Goal: Task Accomplishment & Management: Use online tool/utility

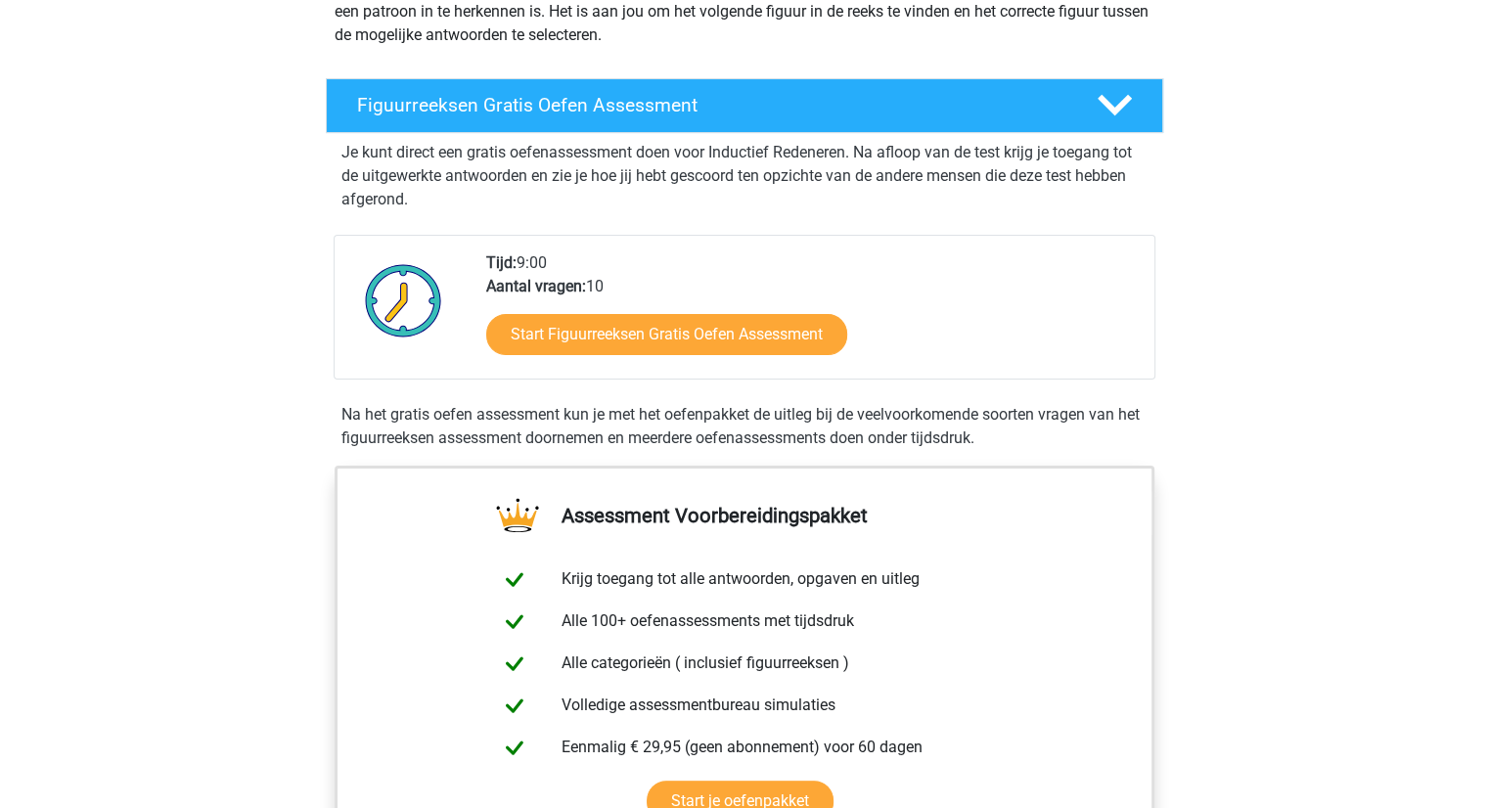
scroll to position [335, 0]
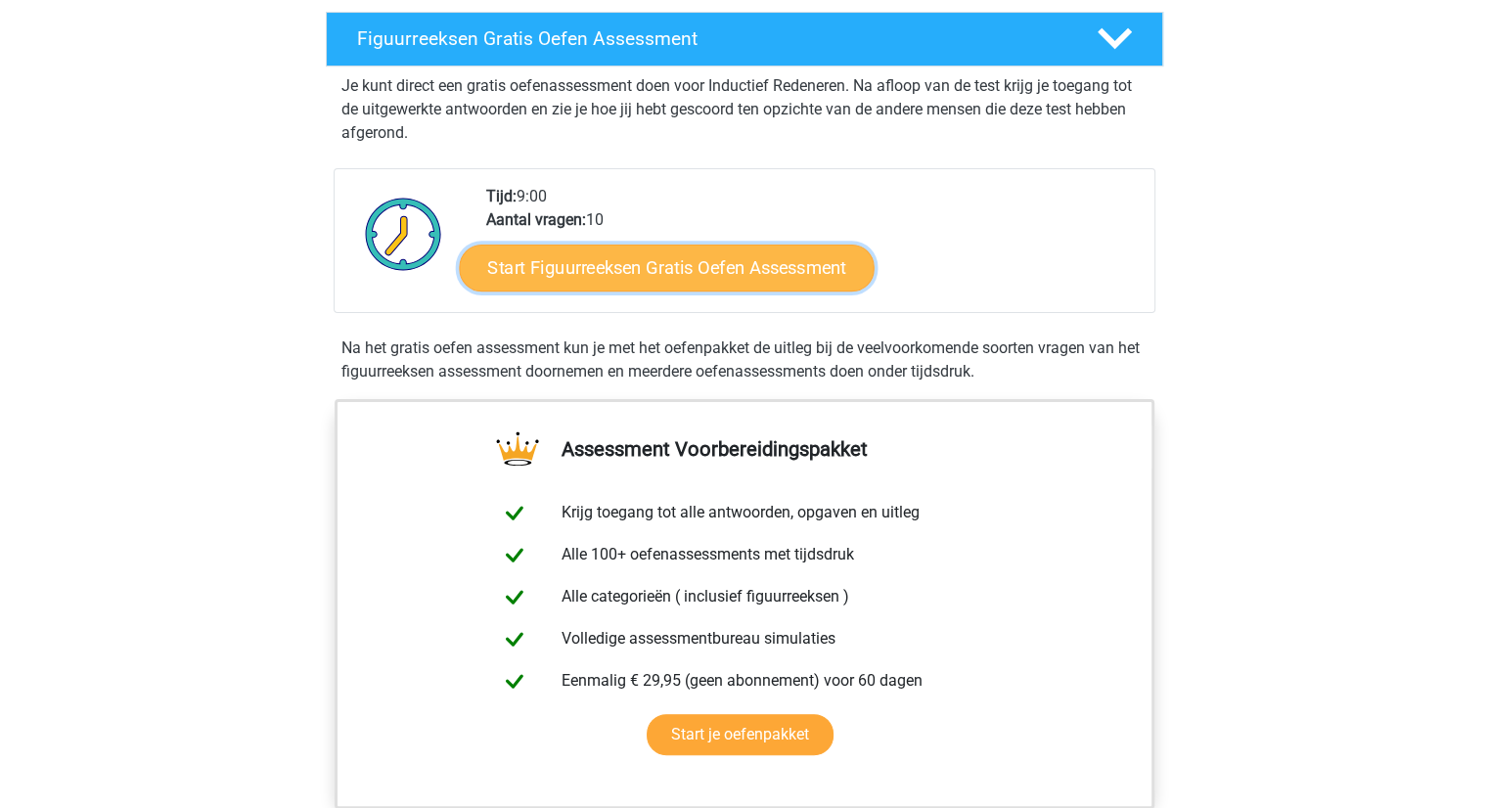
click at [739, 268] on link "Start Figuurreeksen Gratis Oefen Assessment" at bounding box center [666, 267] width 415 height 47
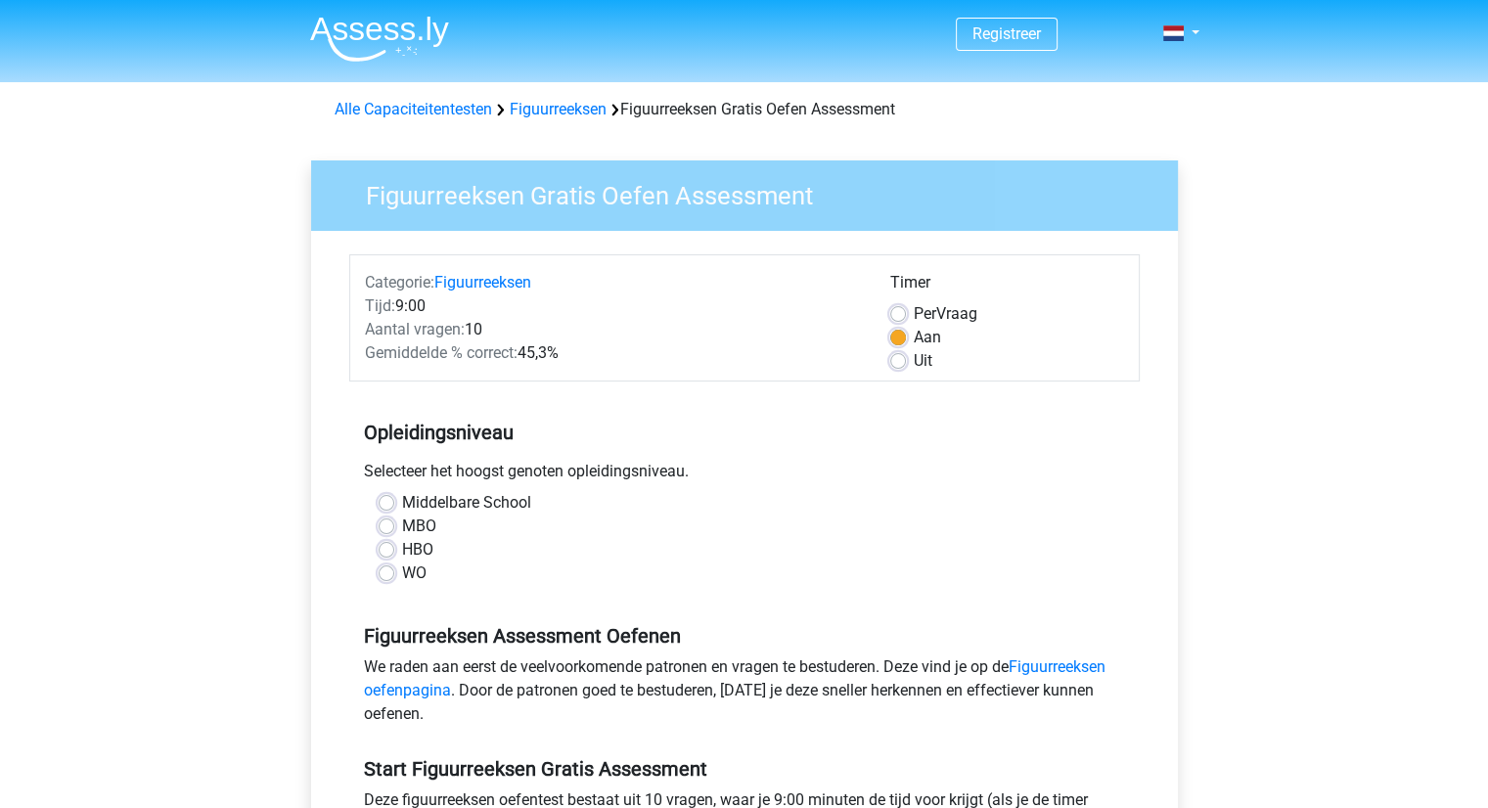
click at [402, 526] on label "MBO" at bounding box center [419, 525] width 34 height 23
click at [380, 526] on input "MBO" at bounding box center [387, 524] width 16 height 20
radio input "true"
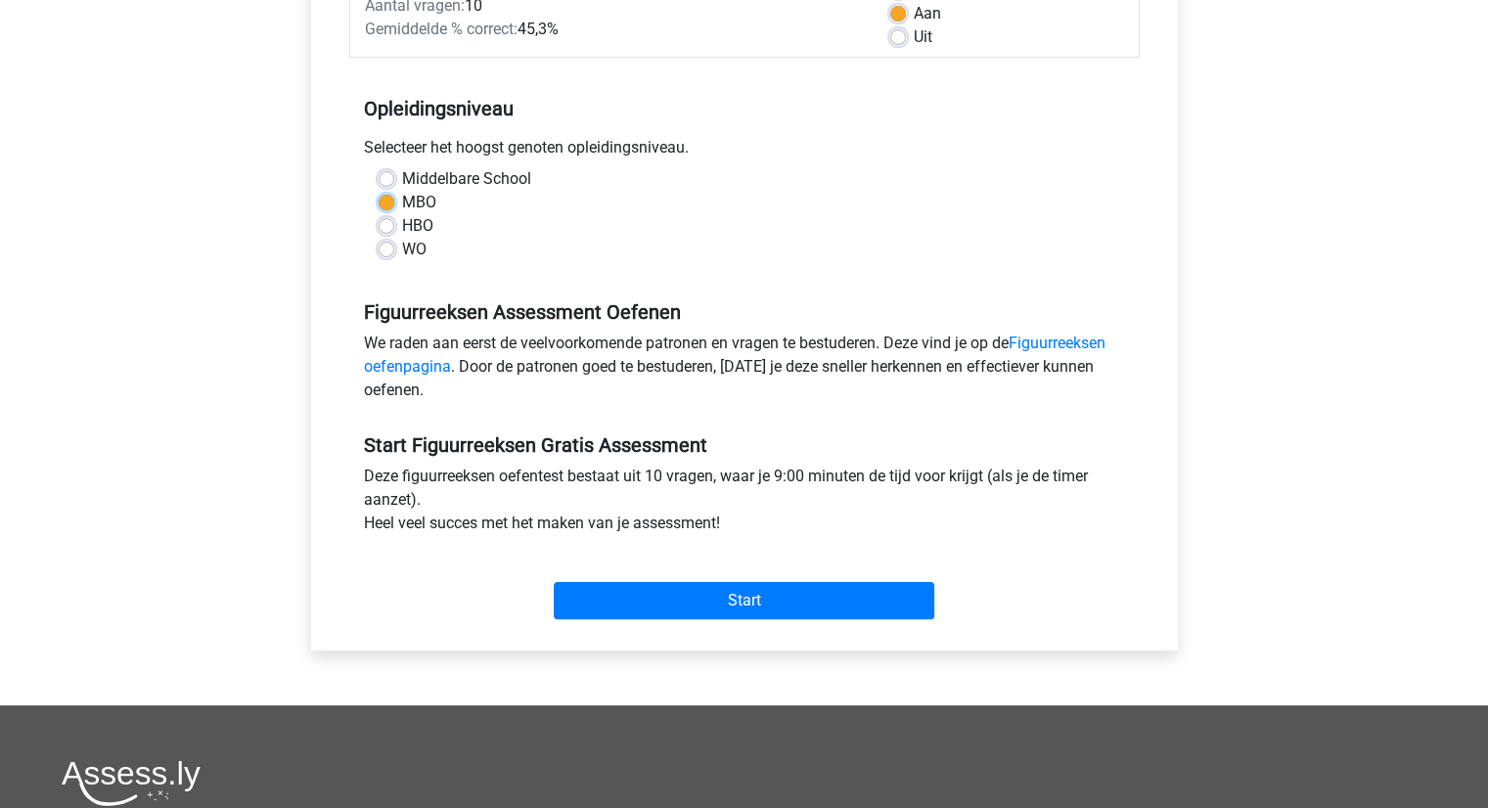
scroll to position [327, 0]
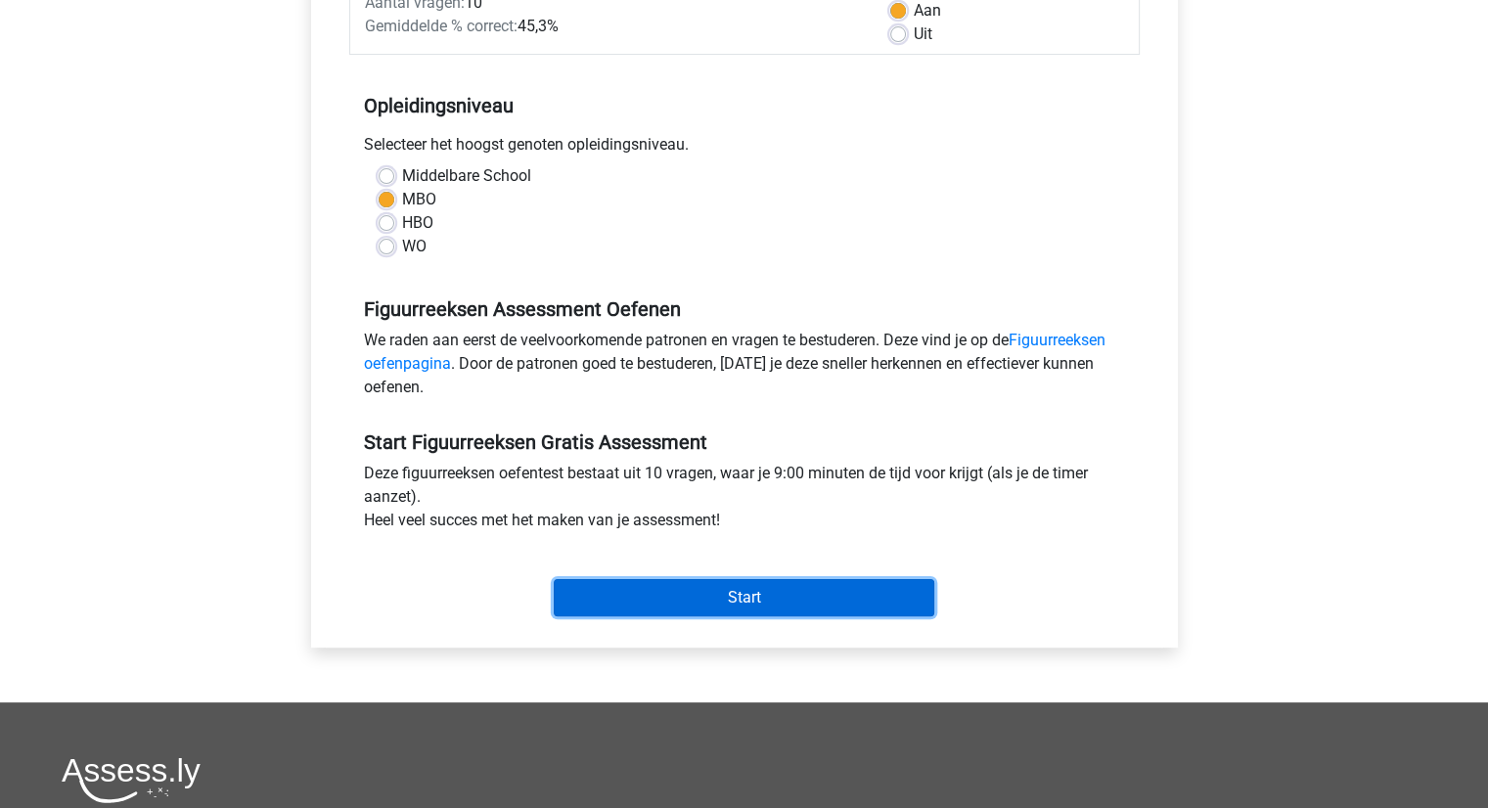
click at [739, 595] on input "Start" at bounding box center [744, 597] width 380 height 37
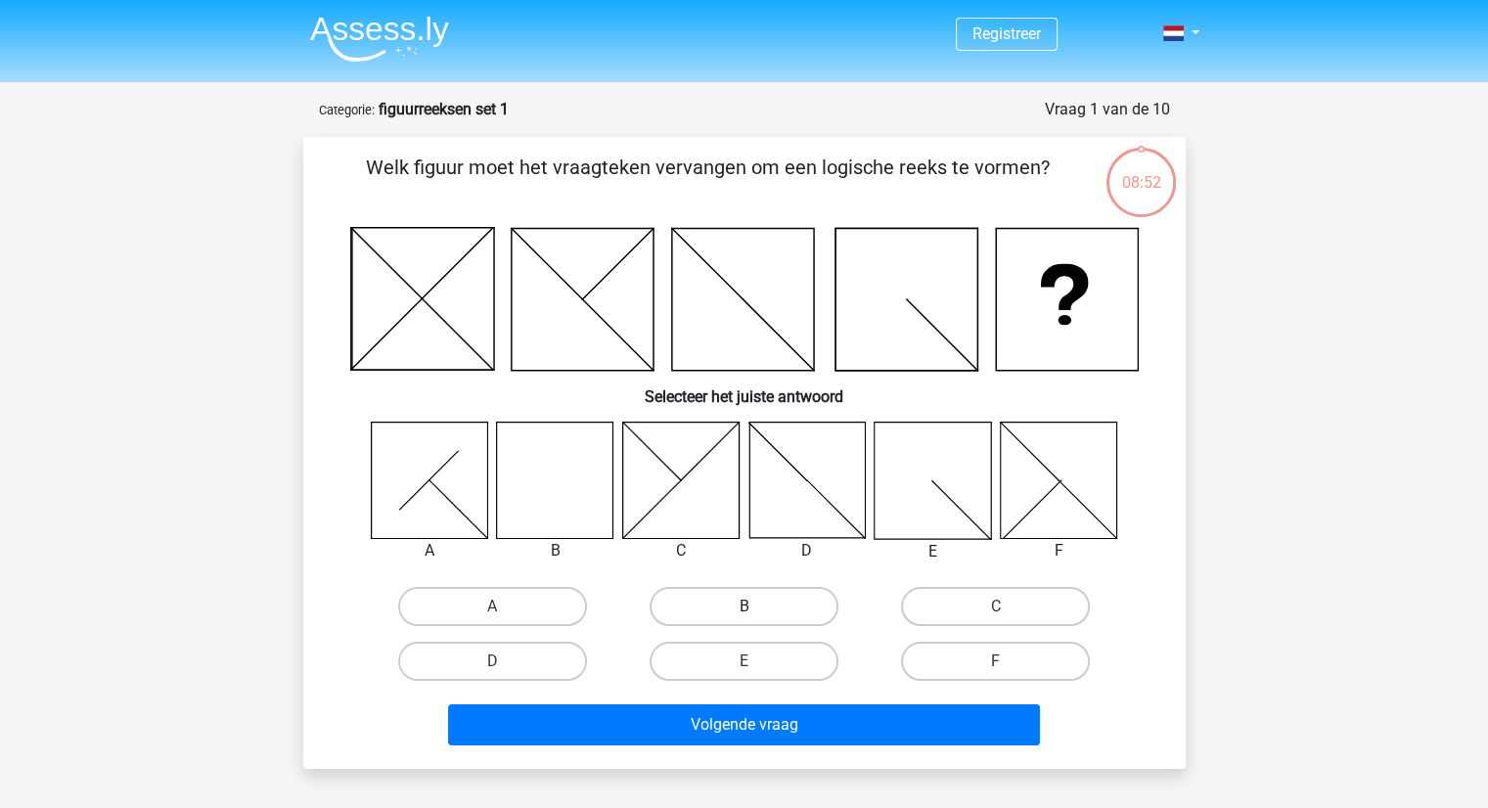
click at [743, 603] on label "B" at bounding box center [743, 606] width 189 height 39
click at [743, 606] on input "B" at bounding box center [749, 612] width 13 height 13
radio input "true"
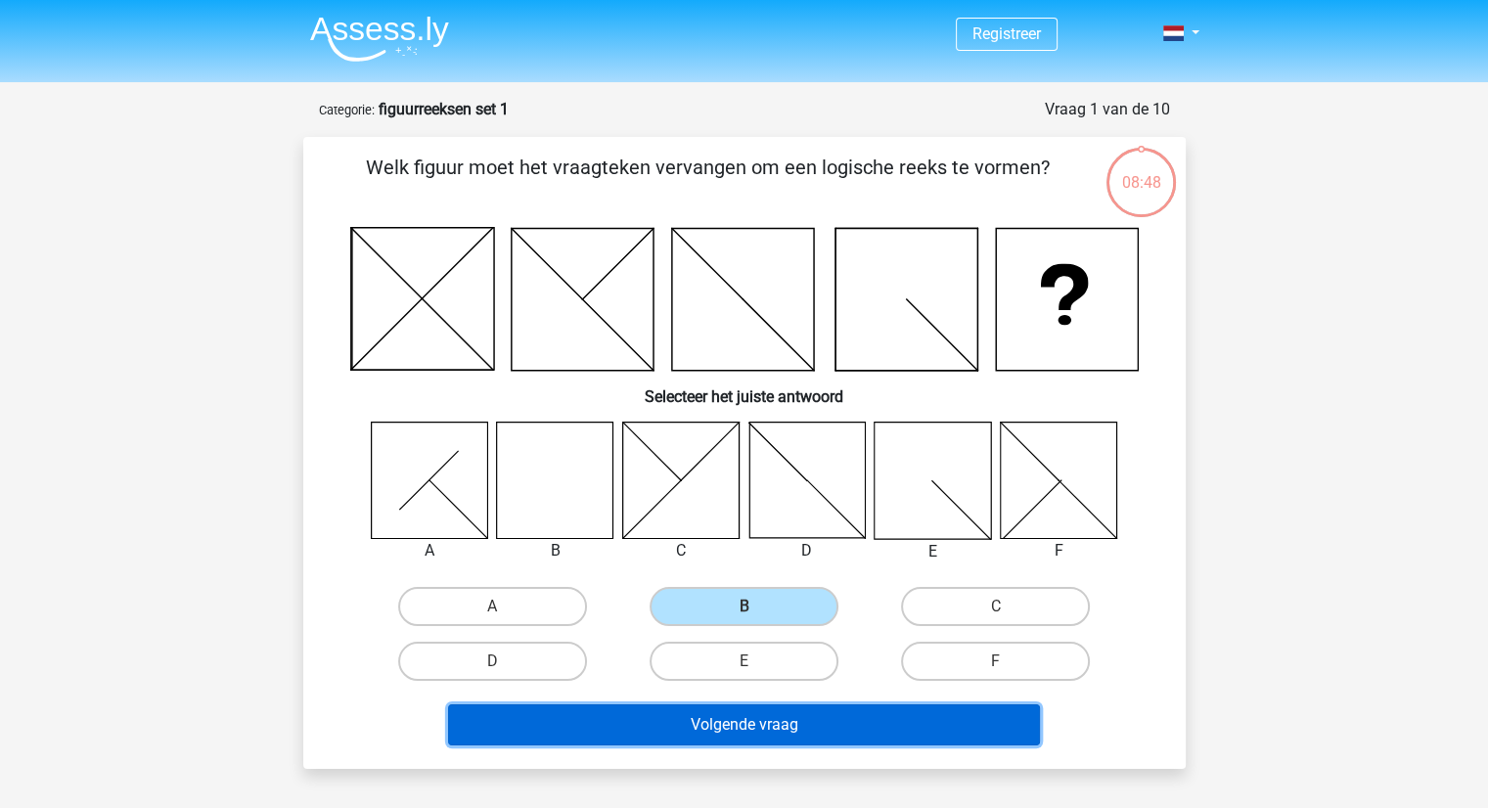
click at [732, 730] on button "Volgende vraag" at bounding box center [744, 724] width 592 height 41
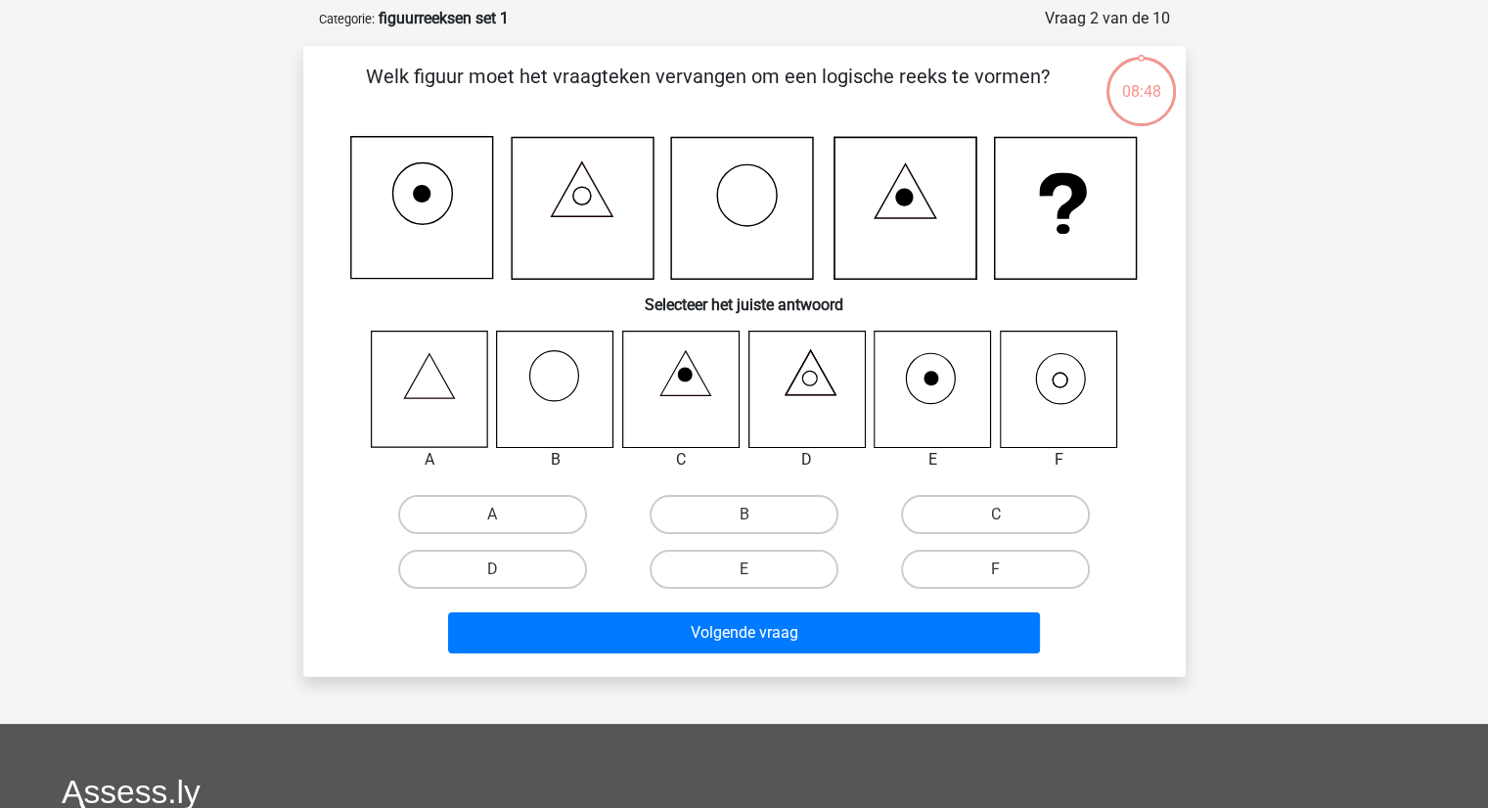
scroll to position [98, 0]
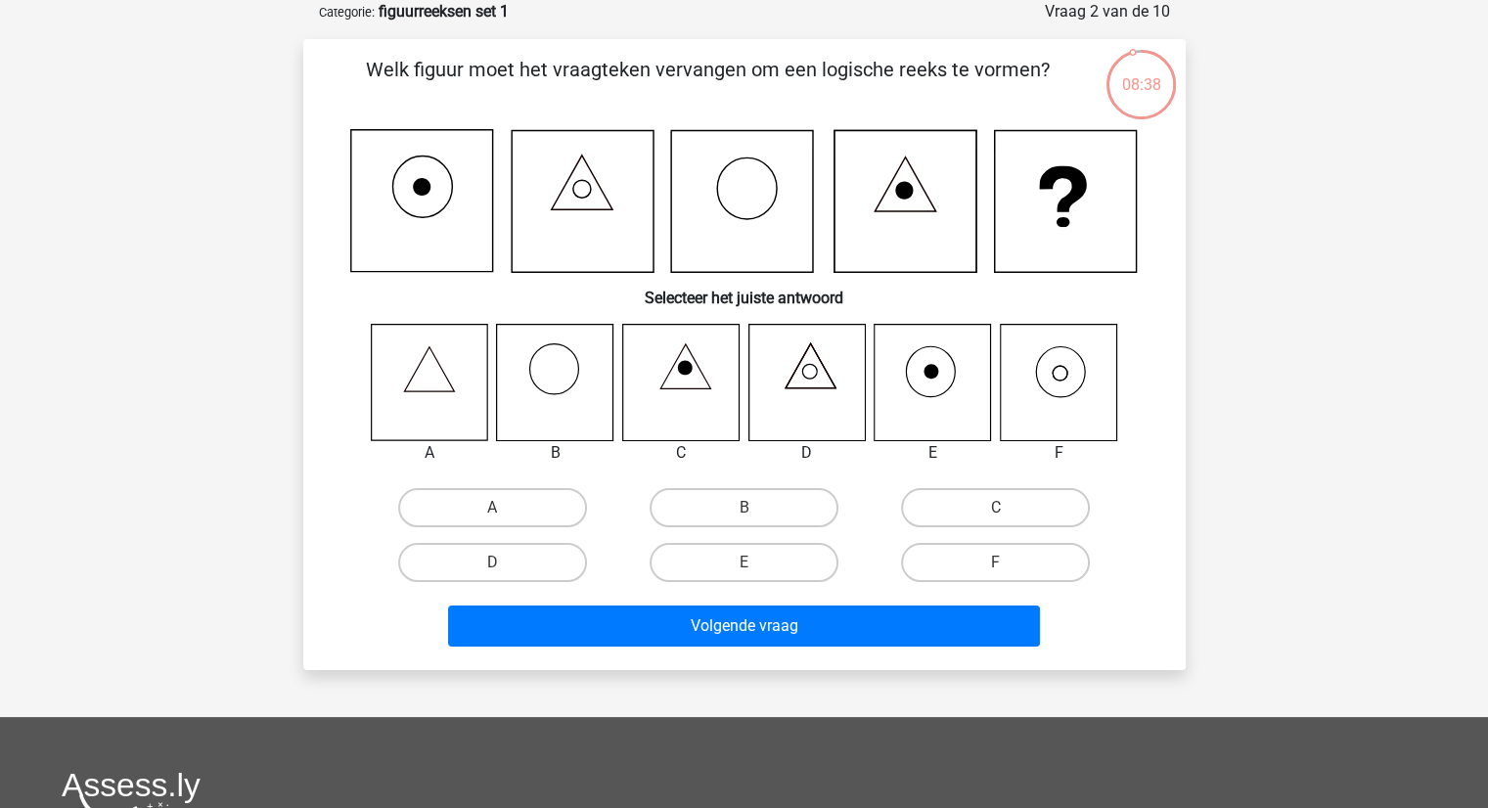
click at [1006, 562] on input "F" at bounding box center [1002, 568] width 13 height 13
radio input "true"
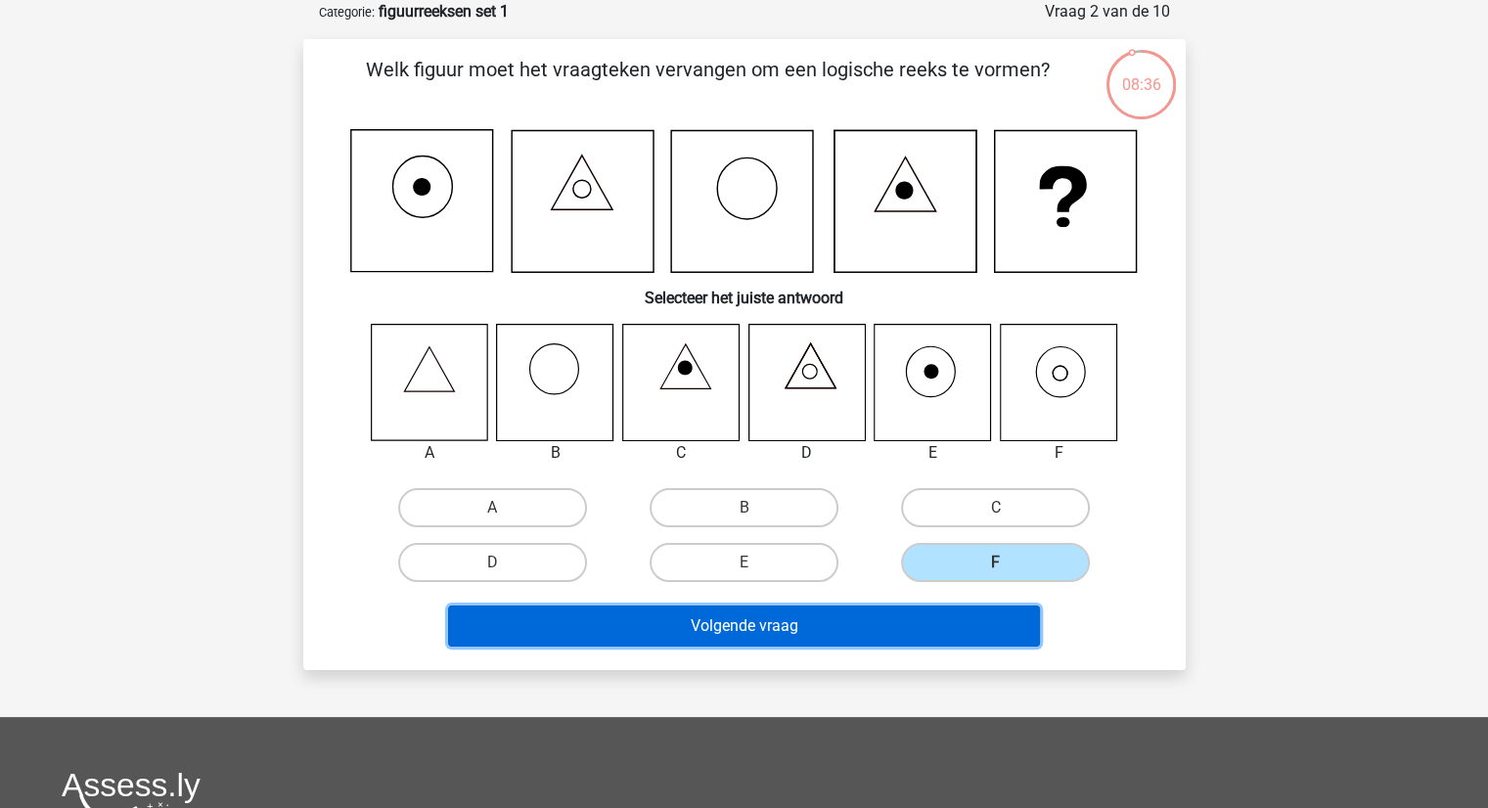
click at [816, 619] on button "Volgende vraag" at bounding box center [744, 625] width 592 height 41
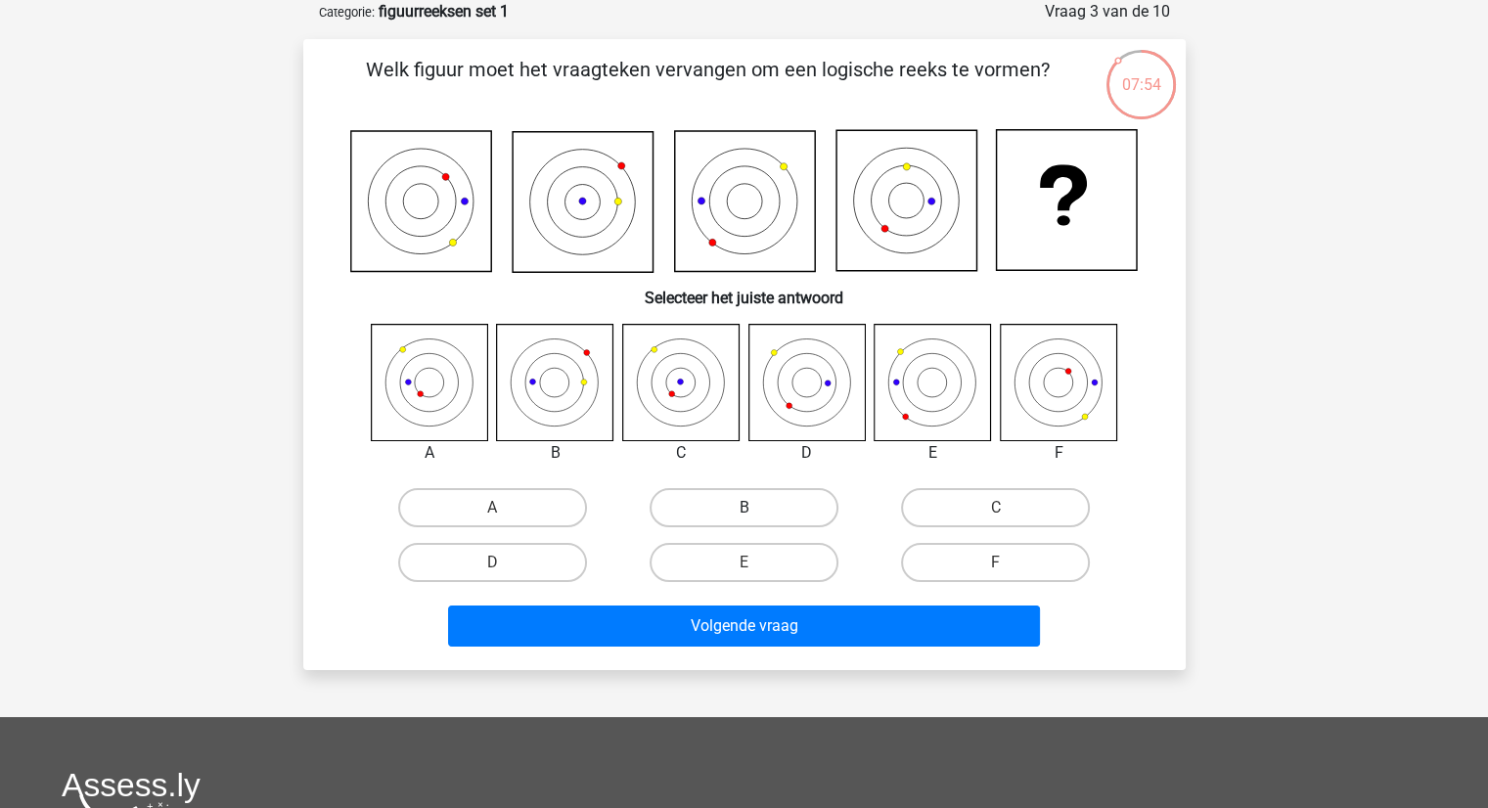
click at [725, 506] on label "B" at bounding box center [743, 507] width 189 height 39
click at [743, 508] on input "B" at bounding box center [749, 514] width 13 height 13
radio input "true"
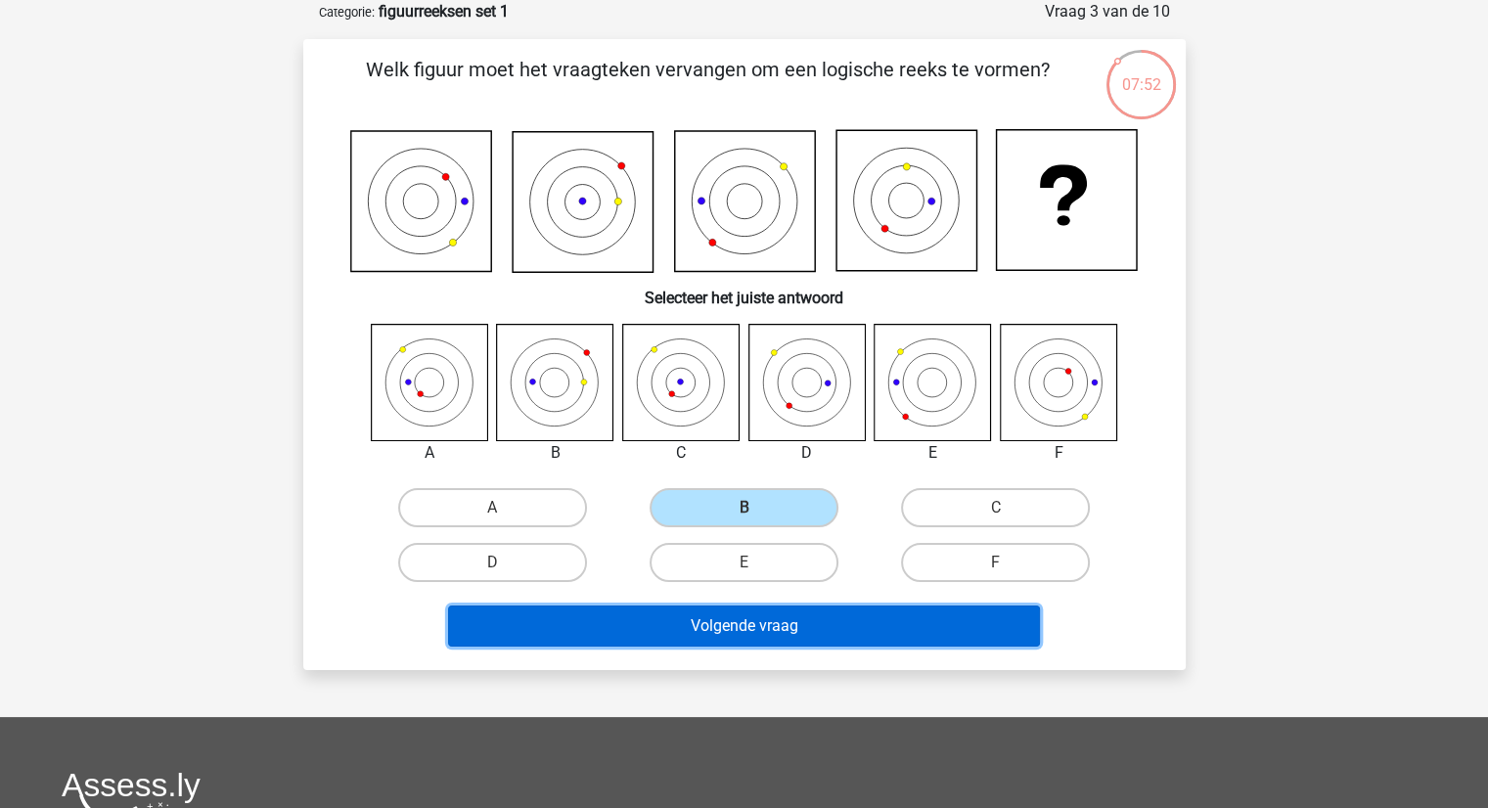
click at [729, 628] on button "Volgende vraag" at bounding box center [744, 625] width 592 height 41
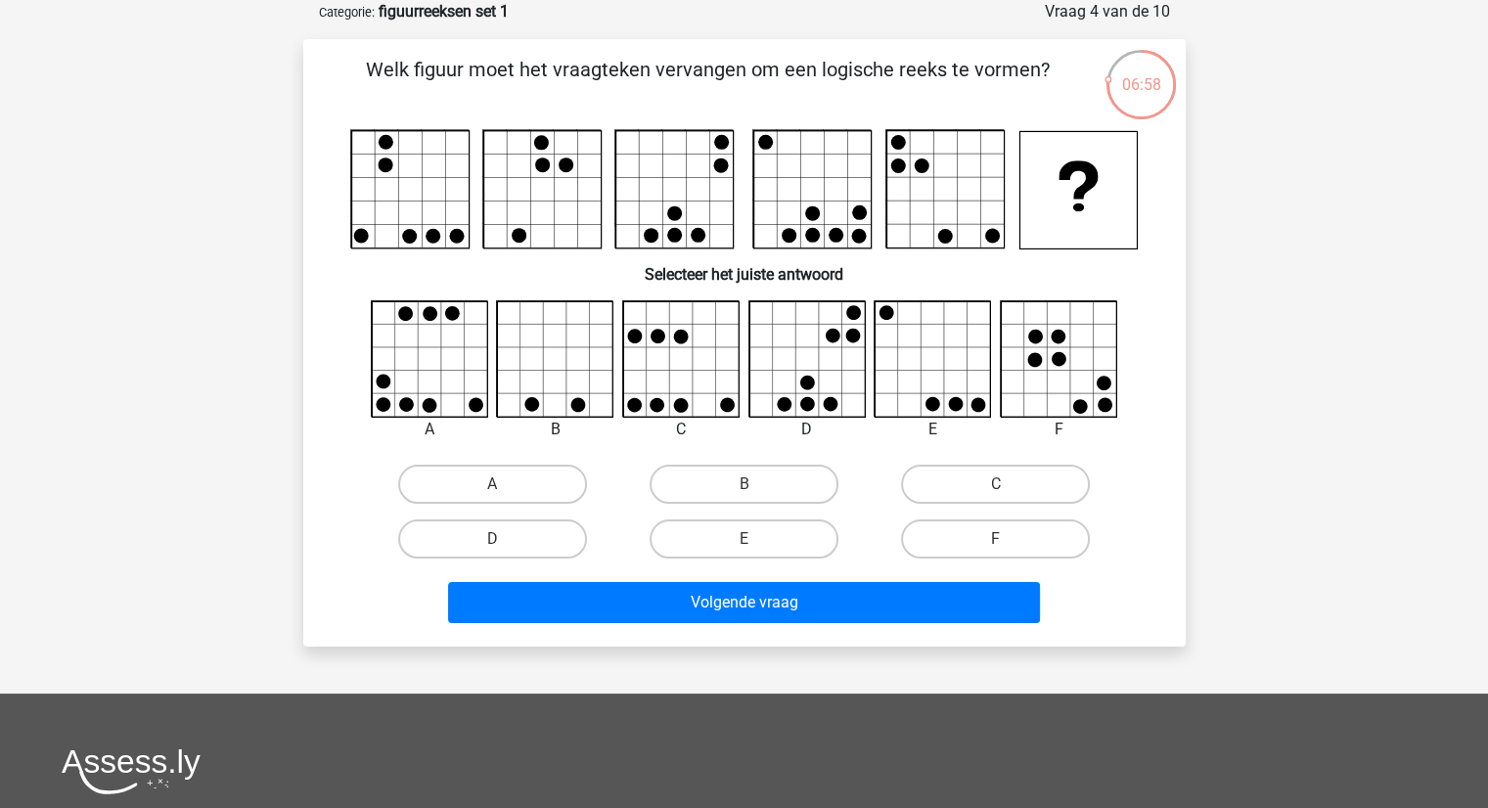
drag, startPoint x: 399, startPoint y: 149, endPoint x: 375, endPoint y: 236, distance: 90.4
click at [375, 236] on rect at bounding box center [409, 189] width 117 height 117
click at [523, 538] on label "D" at bounding box center [492, 538] width 189 height 39
click at [505, 539] on input "D" at bounding box center [498, 545] width 13 height 13
radio input "true"
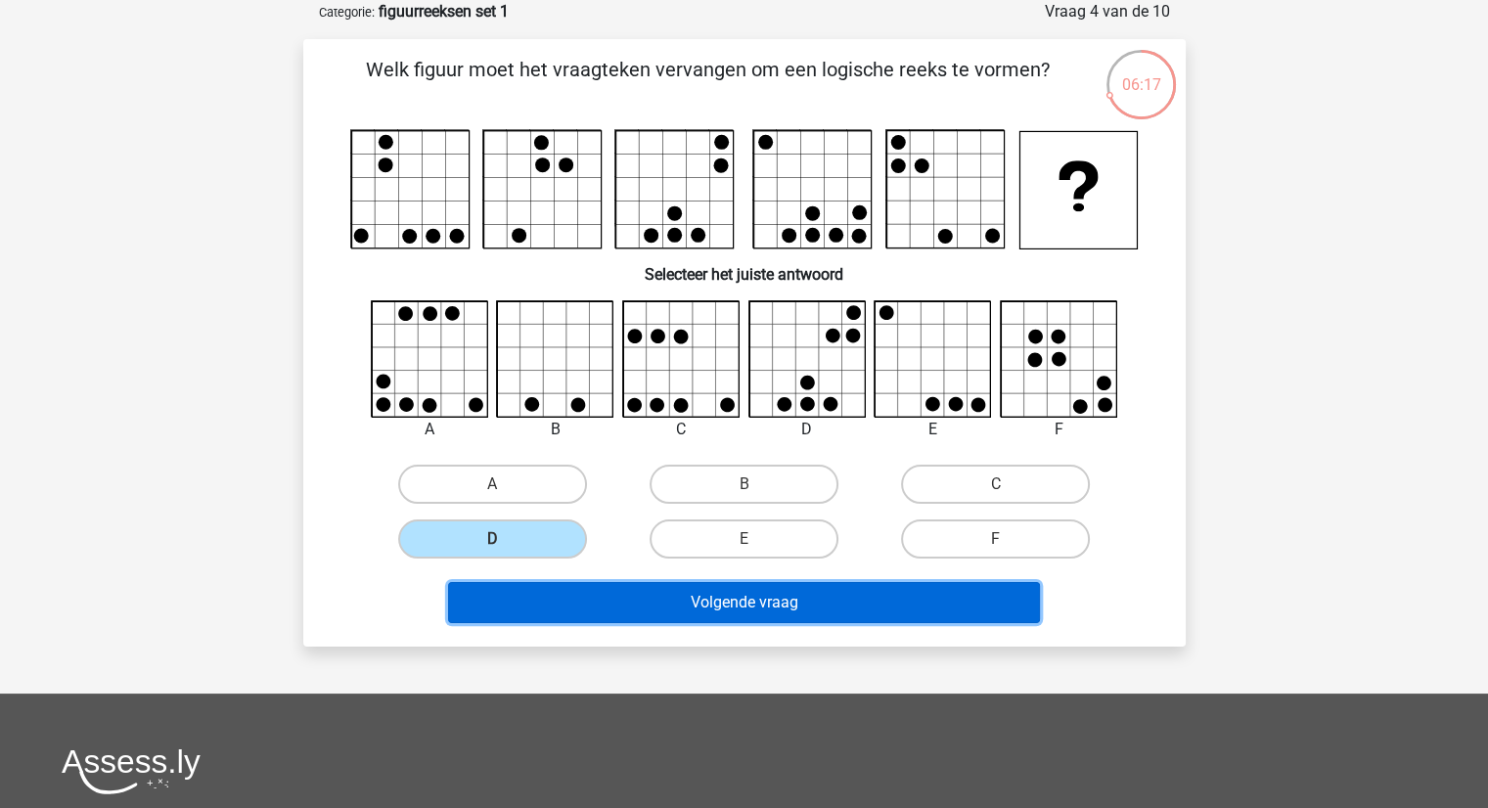
click at [729, 603] on button "Volgende vraag" at bounding box center [744, 602] width 592 height 41
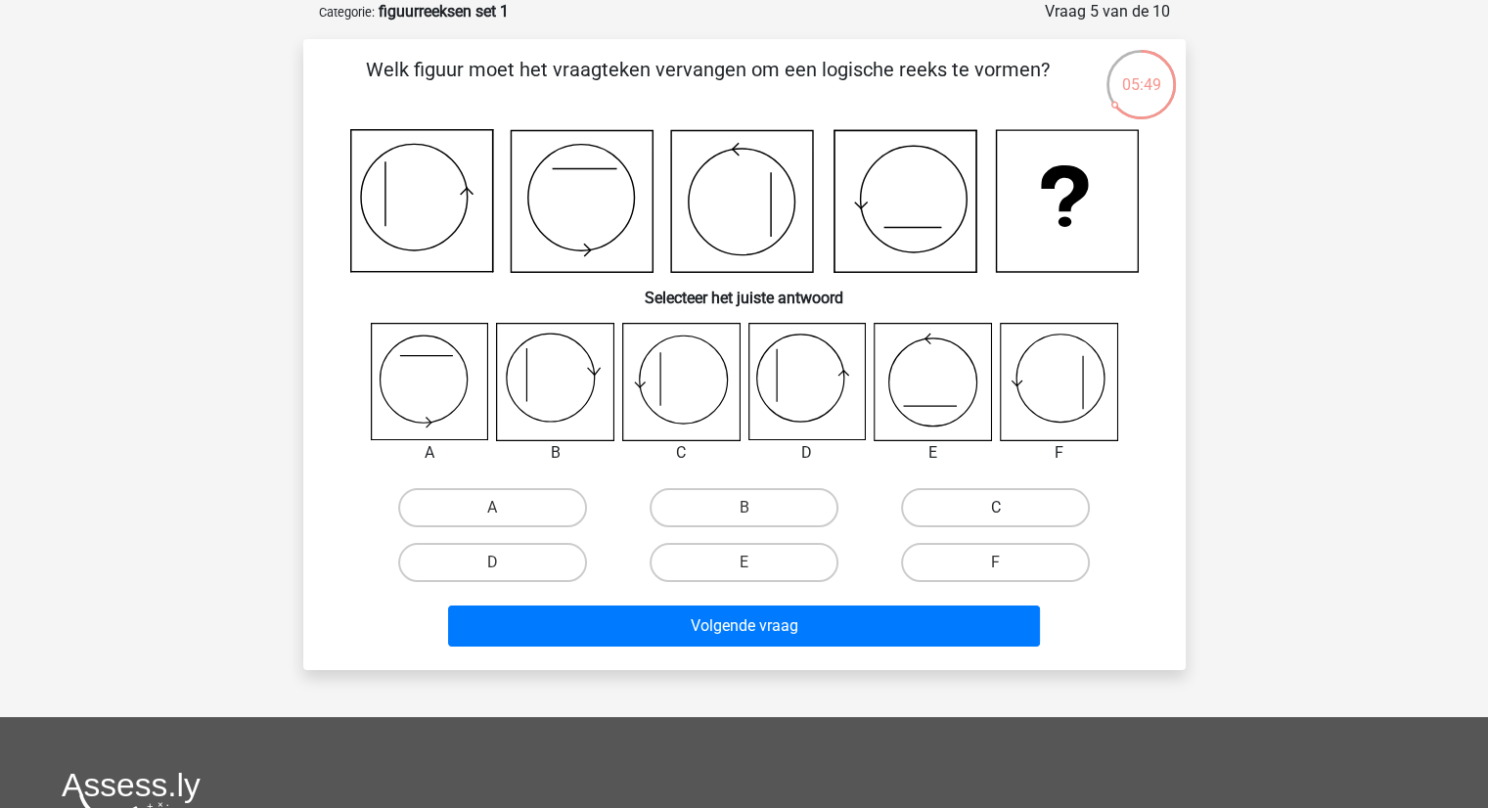
click at [977, 511] on label "C" at bounding box center [995, 507] width 189 height 39
click at [996, 511] on input "C" at bounding box center [1002, 514] width 13 height 13
radio input "true"
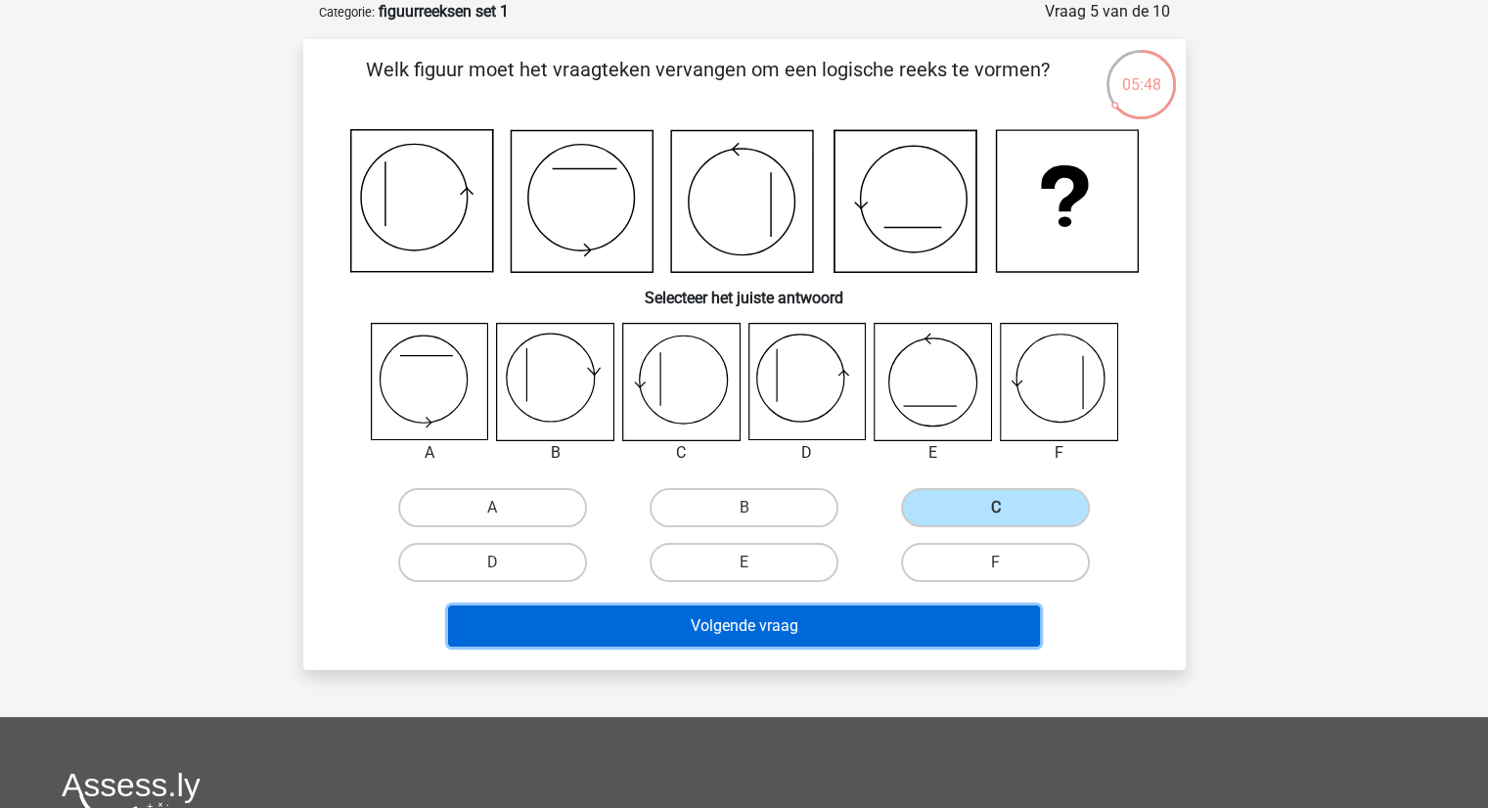
click at [826, 626] on button "Volgende vraag" at bounding box center [744, 625] width 592 height 41
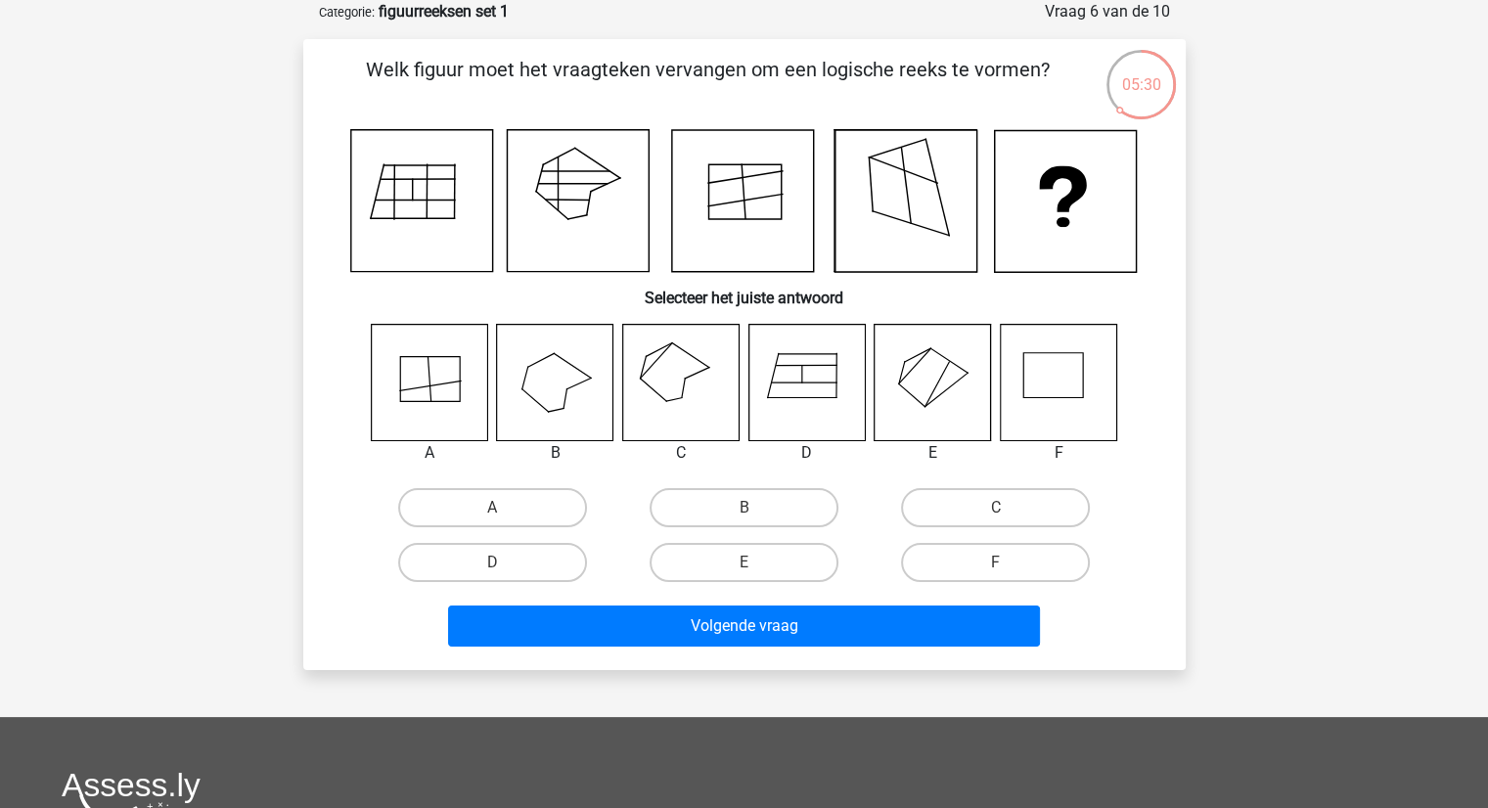
click at [998, 508] on input "C" at bounding box center [1002, 514] width 13 height 13
radio input "true"
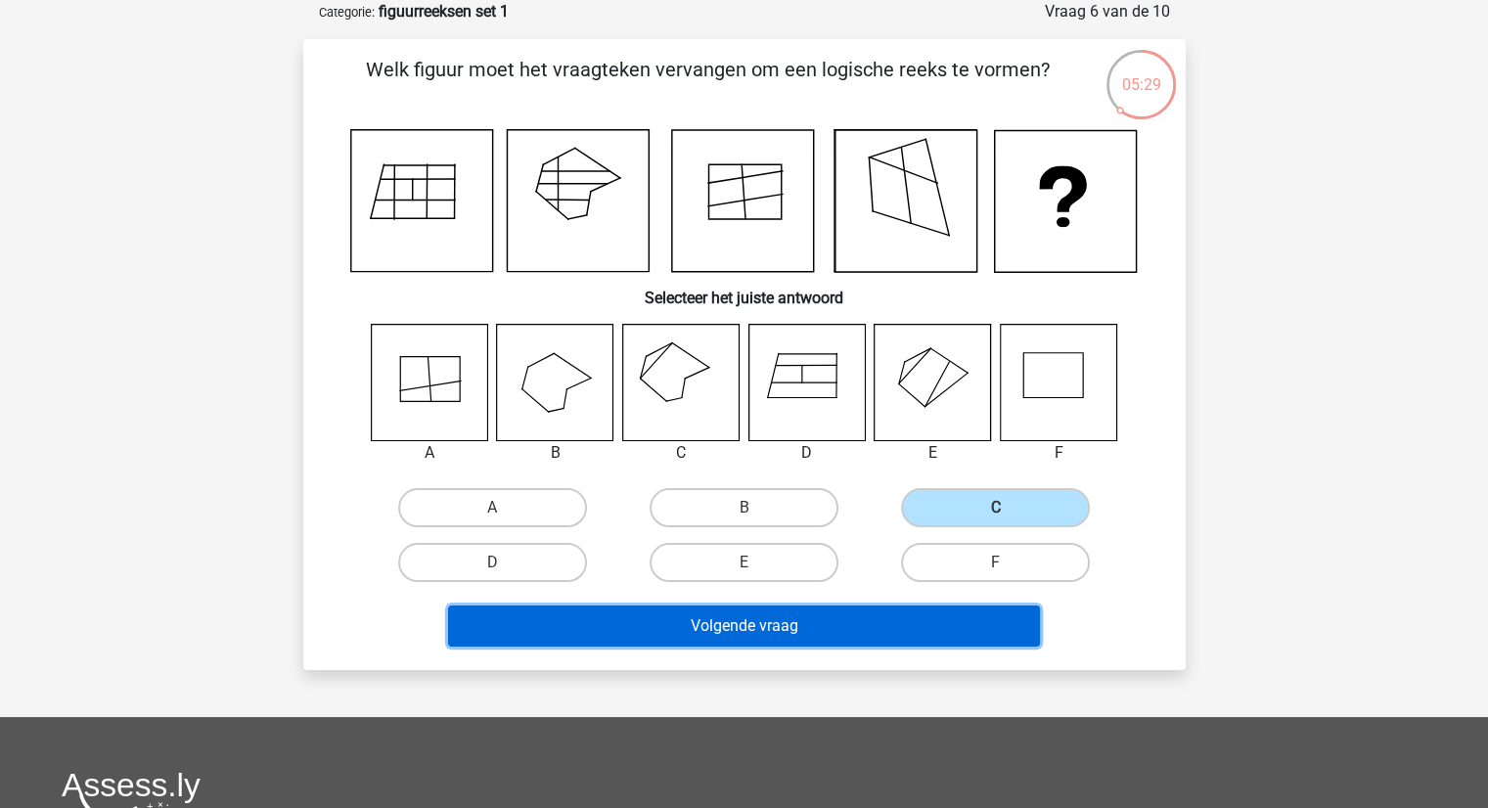
click at [831, 627] on button "Volgende vraag" at bounding box center [744, 625] width 592 height 41
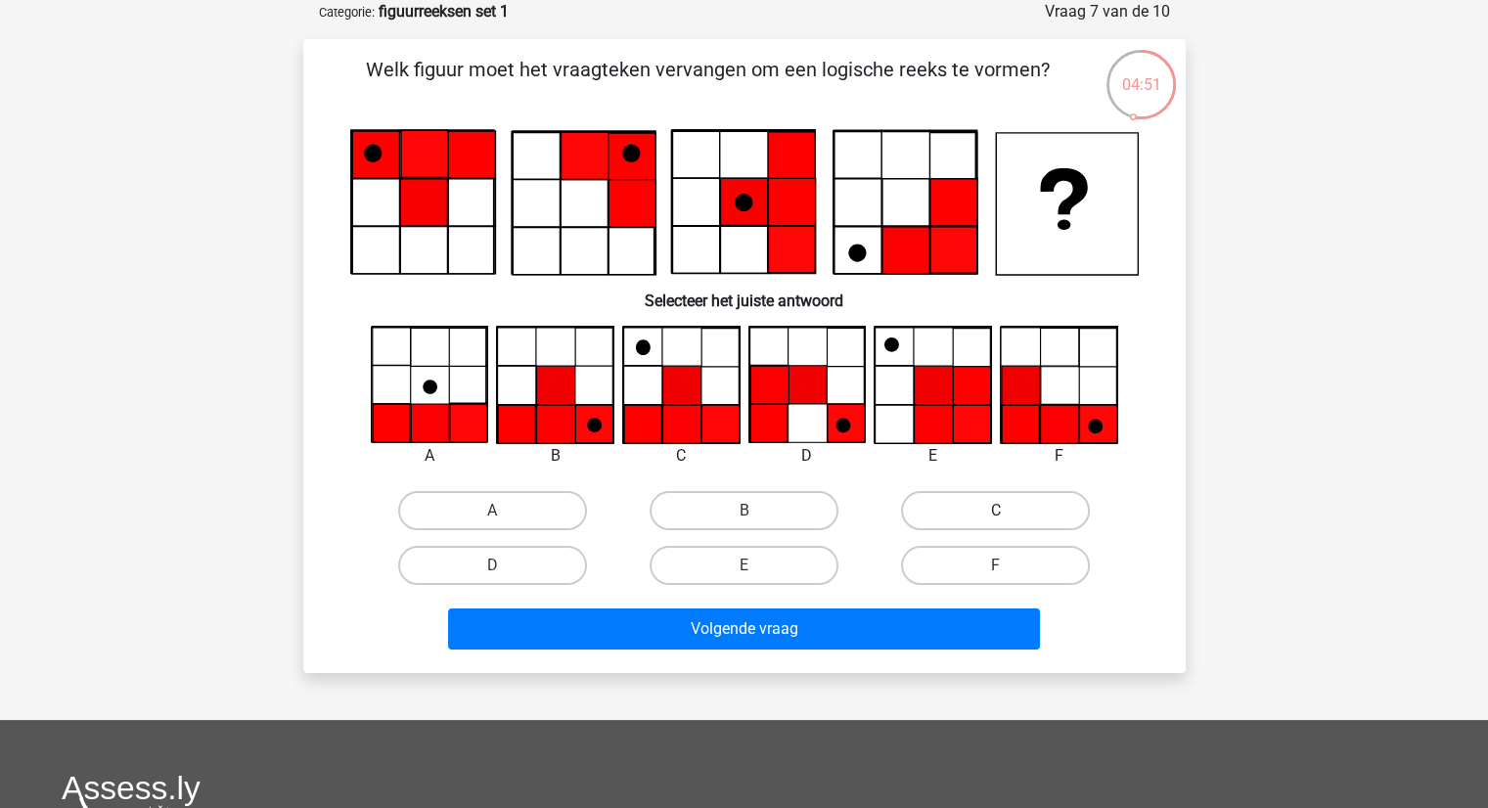
click at [973, 503] on label "C" at bounding box center [995, 510] width 189 height 39
click at [996, 511] on input "C" at bounding box center [1002, 517] width 13 height 13
radio input "true"
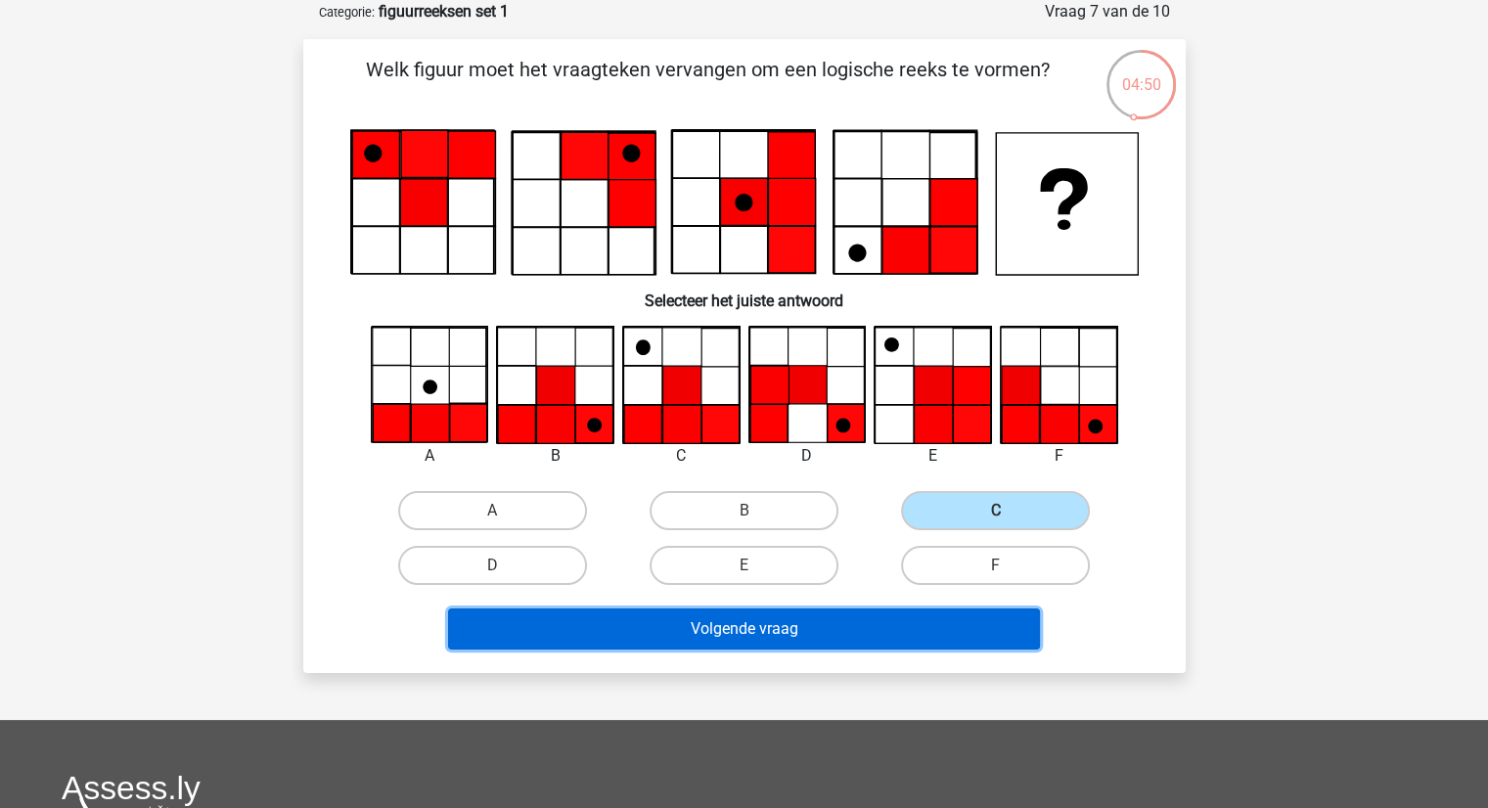
click at [796, 626] on button "Volgende vraag" at bounding box center [744, 628] width 592 height 41
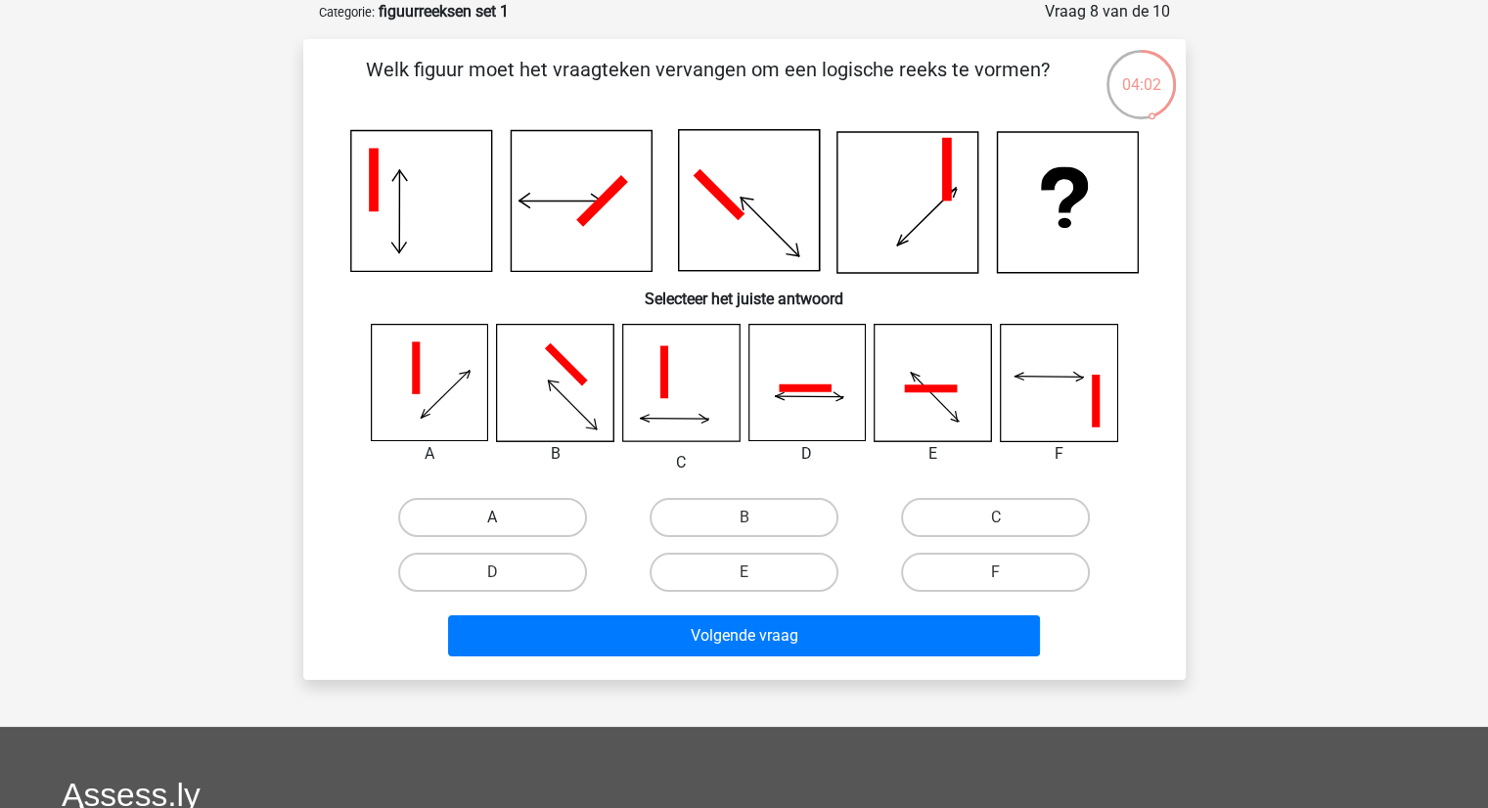
click at [451, 508] on label "A" at bounding box center [492, 517] width 189 height 39
click at [492, 517] on input "A" at bounding box center [498, 523] width 13 height 13
radio input "true"
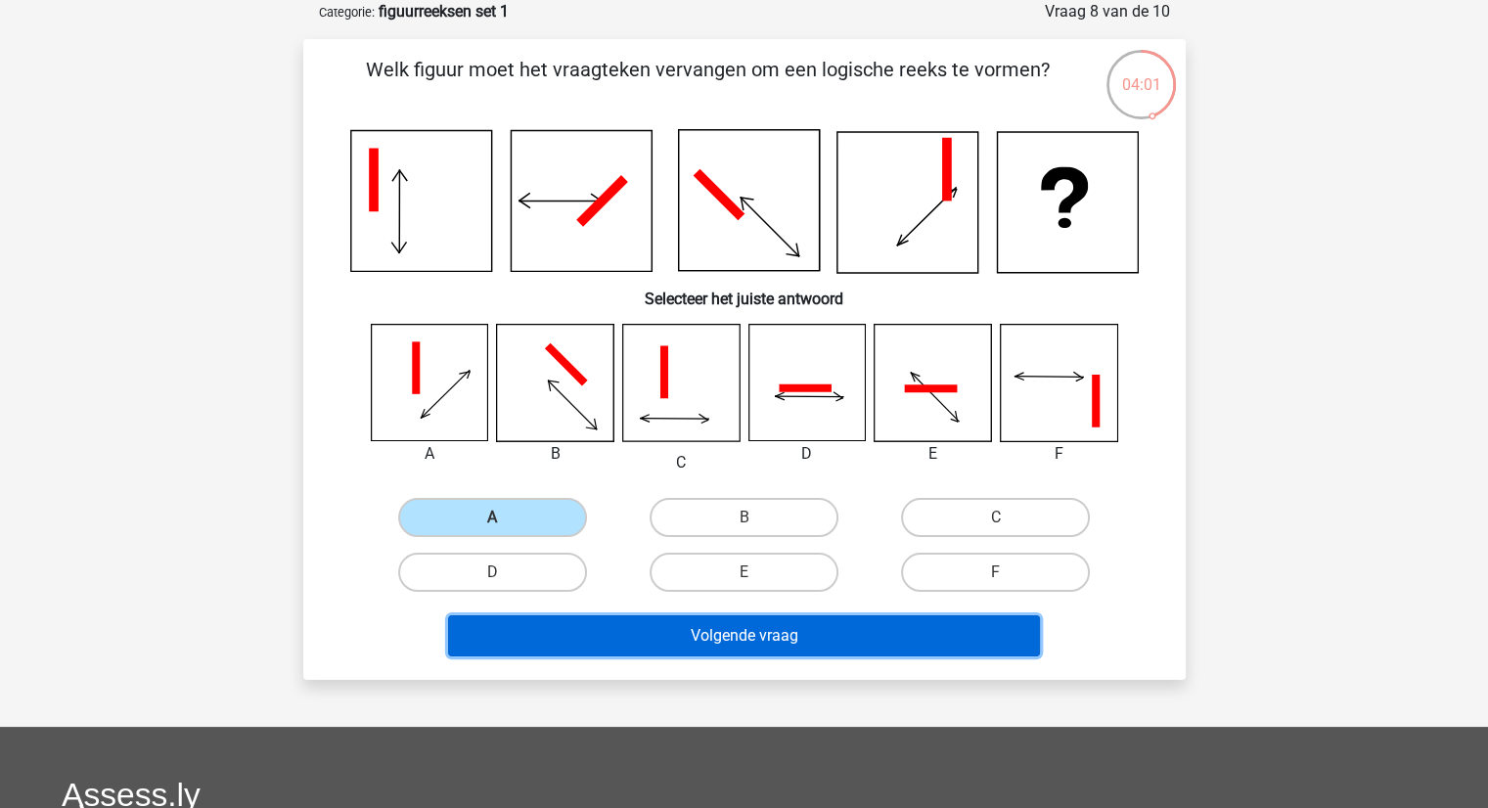
click at [691, 639] on button "Volgende vraag" at bounding box center [744, 635] width 592 height 41
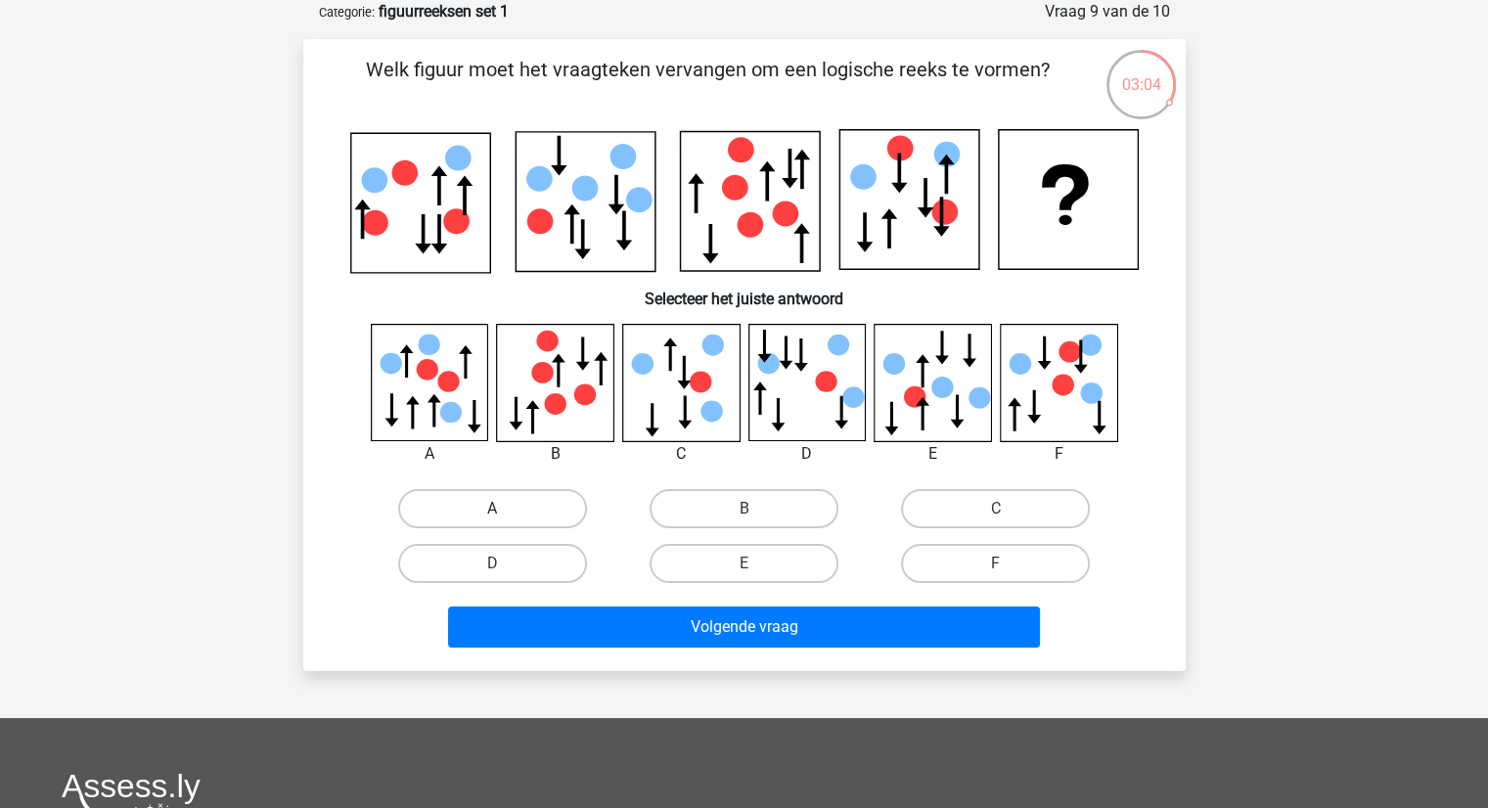
click at [489, 498] on label "A" at bounding box center [492, 508] width 189 height 39
click at [492, 509] on input "A" at bounding box center [498, 515] width 13 height 13
radio input "true"
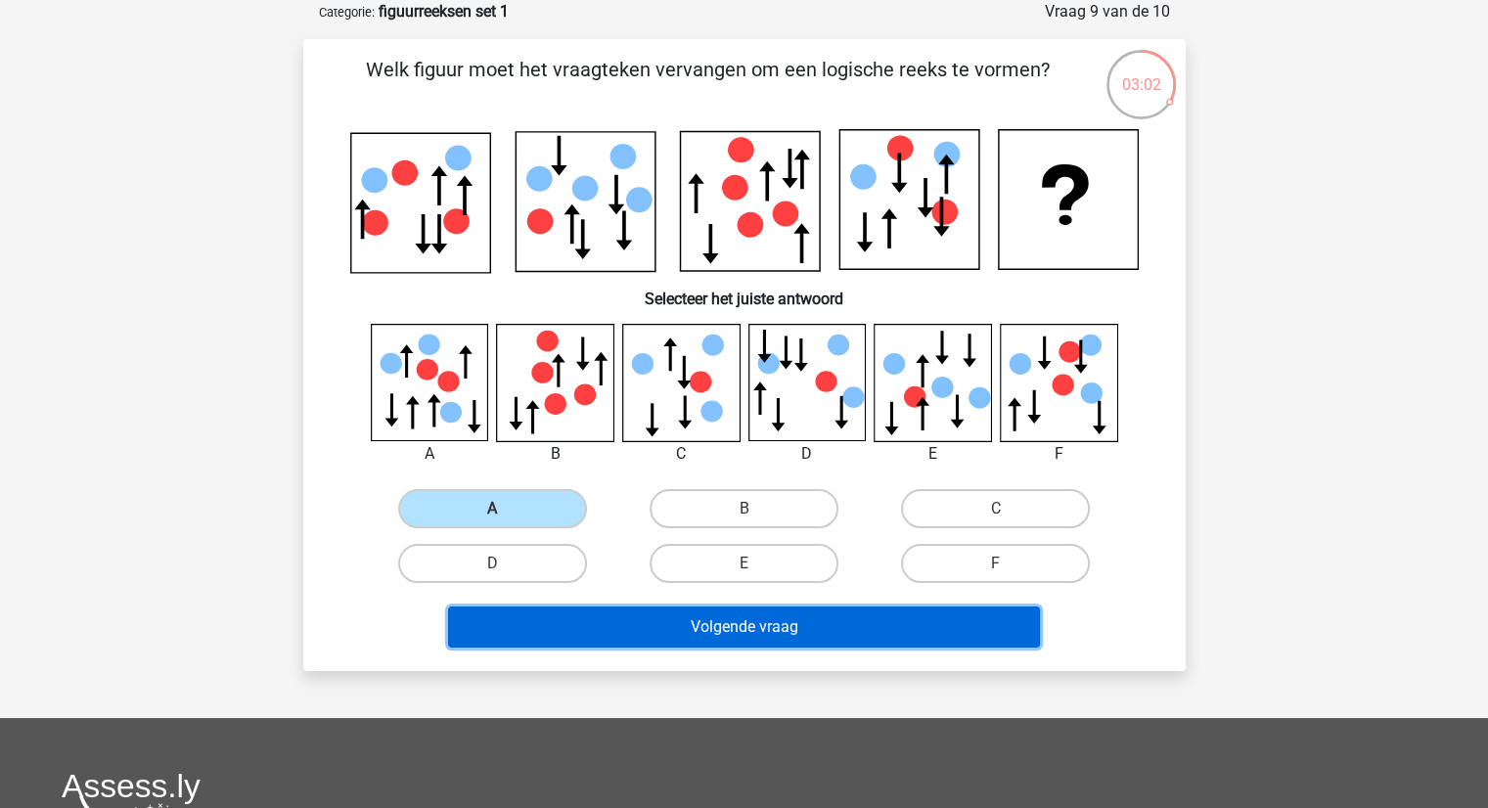
click at [764, 635] on button "Volgende vraag" at bounding box center [744, 626] width 592 height 41
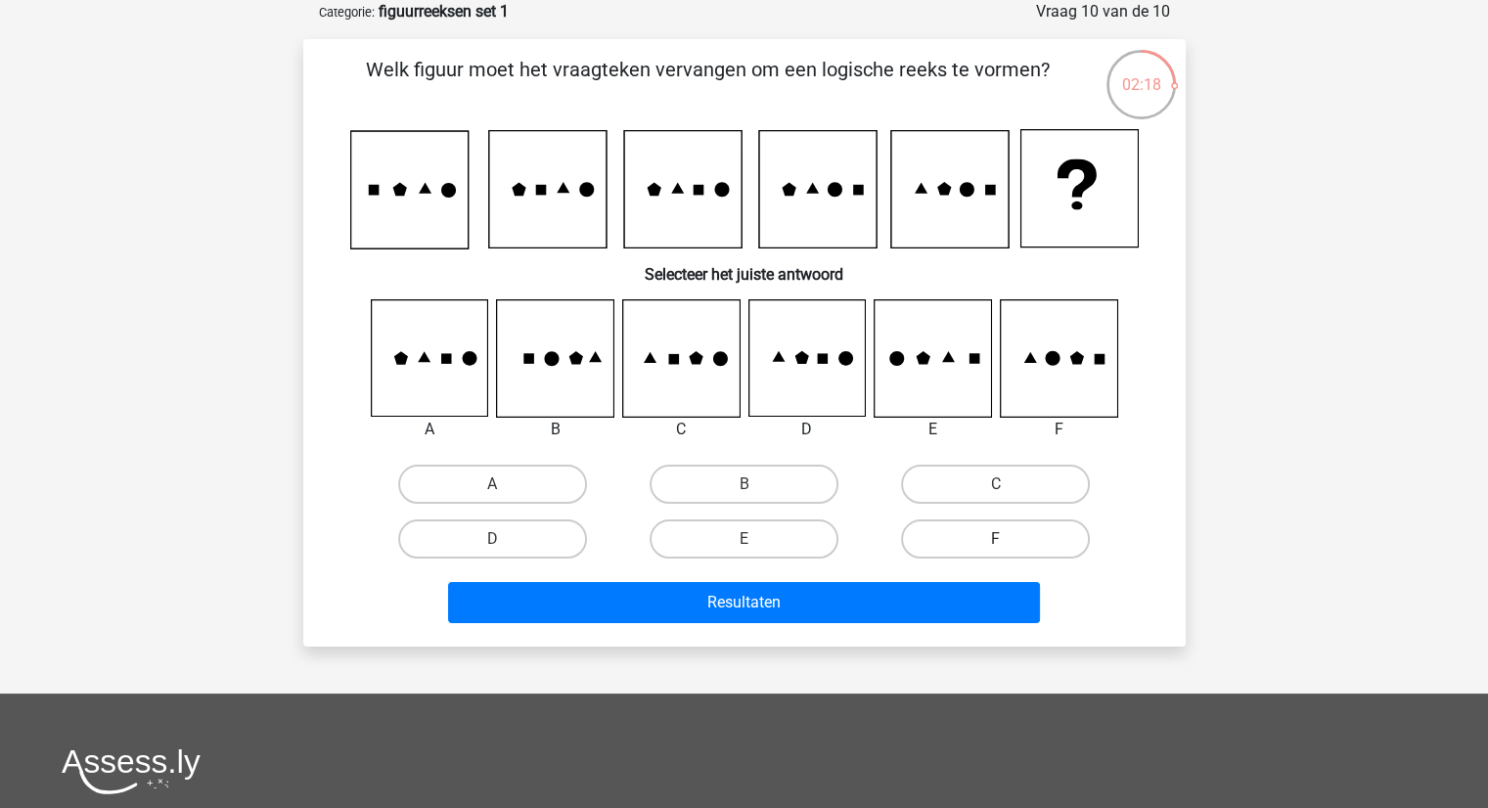
click at [968, 532] on label "F" at bounding box center [995, 538] width 189 height 39
click at [996, 539] on input "F" at bounding box center [1002, 545] width 13 height 13
radio input "true"
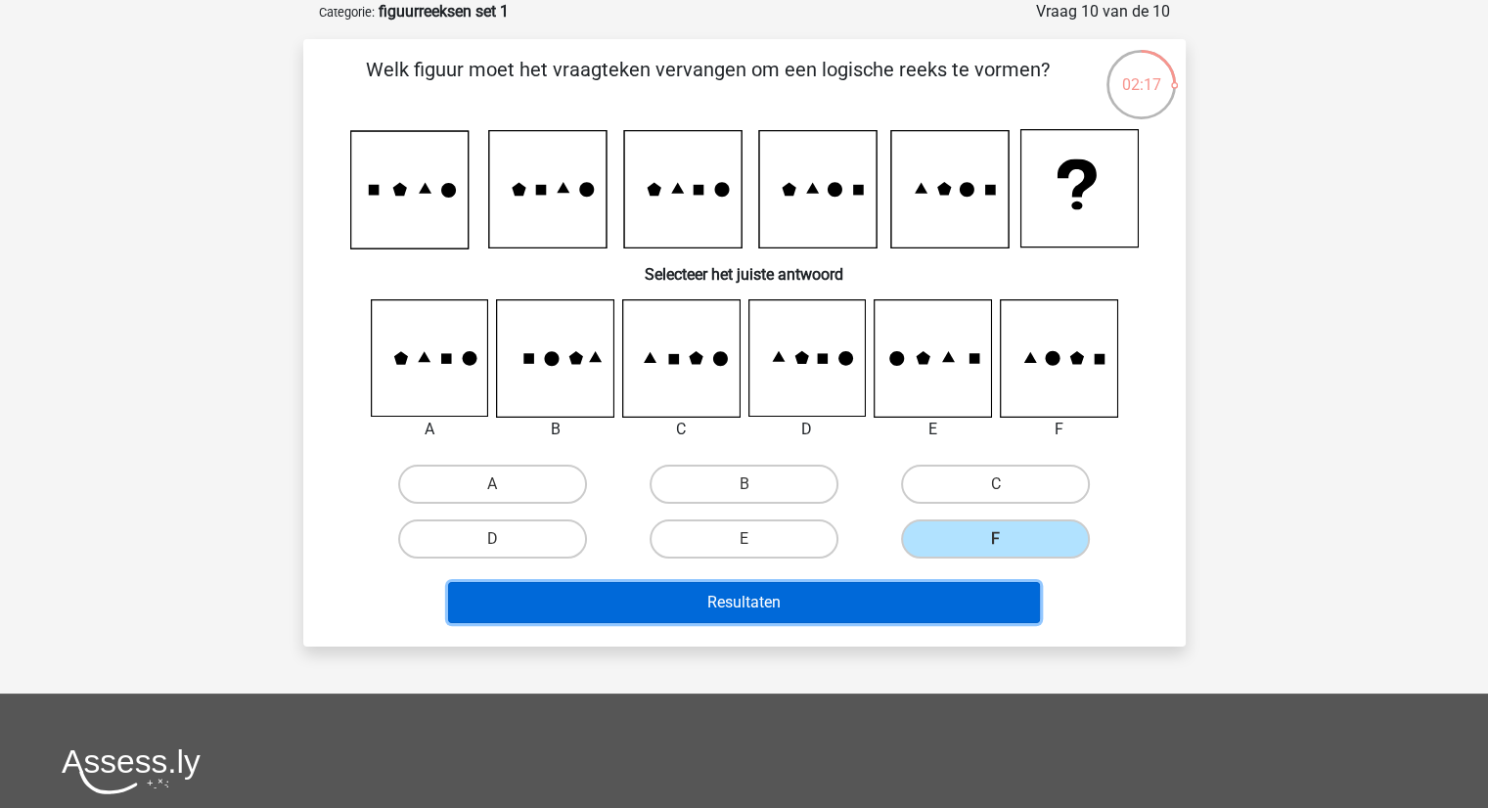
click at [792, 603] on button "Resultaten" at bounding box center [744, 602] width 592 height 41
